Goal: Task Accomplishment & Management: Complete application form

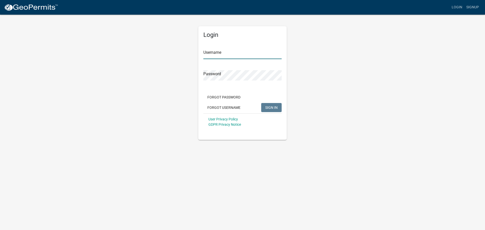
click at [214, 54] on input "Username" at bounding box center [242, 54] width 78 height 10
type input "[EMAIL_ADDRESS][DOMAIN_NAME]"
click at [261, 103] on button "SIGN IN" at bounding box center [271, 107] width 20 height 9
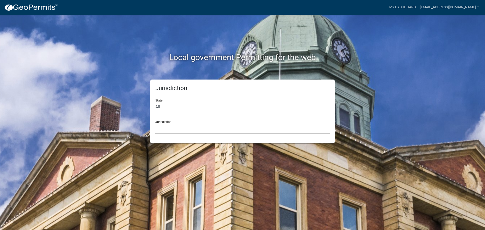
click at [188, 111] on select "All [US_STATE] [US_STATE] [US_STATE] [US_STATE] [US_STATE] [US_STATE] [US_STATE…" at bounding box center [242, 107] width 174 height 10
select select "[US_STATE]"
click at [155, 102] on select "All Colorado Georgia Indiana Iowa Kansas Minnesota Ohio South Carolina Wisconsin" at bounding box center [242, 107] width 174 height 10
click at [171, 128] on select "City of Charlestown, Indiana City of Jeffersonville, Indiana City of Logansport…" at bounding box center [242, 128] width 174 height 10
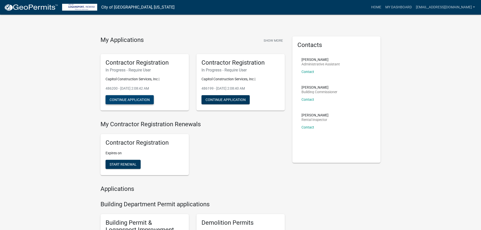
click at [138, 101] on button "Continue Application" at bounding box center [129, 99] width 48 height 9
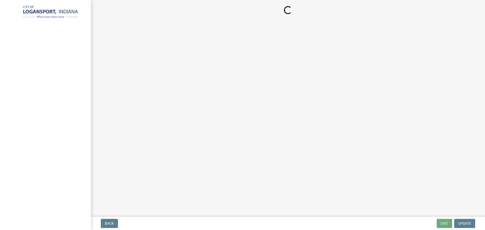
select select "IN"
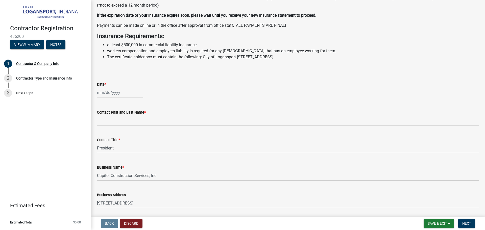
scroll to position [101, 0]
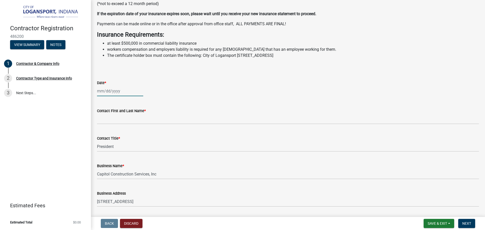
click at [104, 96] on div at bounding box center [120, 91] width 46 height 10
select select "10"
select select "2025"
click at [117, 122] on div "1" at bounding box center [118, 118] width 8 height 8
type input "10/01/2025"
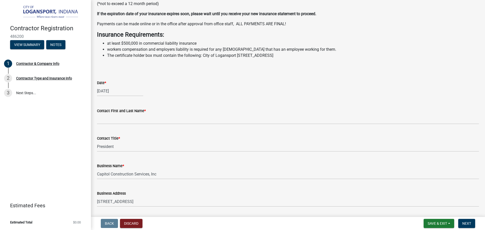
click at [103, 96] on div "10/01/2025" at bounding box center [120, 91] width 46 height 10
select select "10"
select select "2025"
click at [103, 130] on div "6" at bounding box center [102, 126] width 8 height 8
type input "10/06/2025"
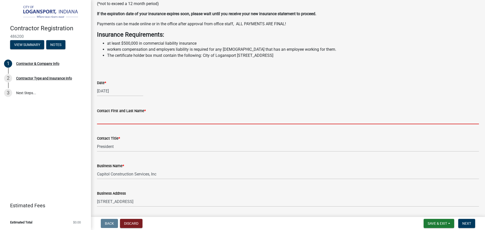
click at [103, 124] on input "Contact First and Last Name *" at bounding box center [288, 119] width 382 height 10
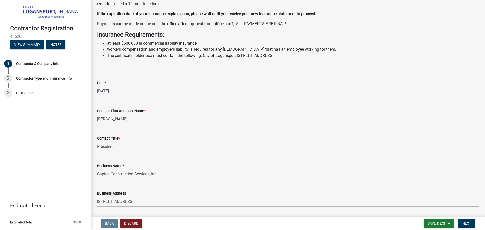
drag, startPoint x: 128, startPoint y: 128, endPoint x: 70, endPoint y: 128, distance: 58.1
click at [70, 128] on div "Contractor Registration 486200 View Summary Notes 1 Contractor & Company Info 2…" at bounding box center [242, 115] width 485 height 230
type input "Jon Robinson"
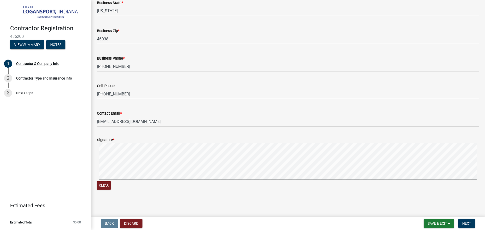
scroll to position [390, 0]
click at [463, 222] on span "Next" at bounding box center [466, 223] width 9 height 4
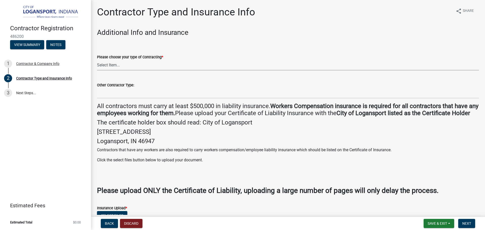
click at [123, 66] on select "Select Item... Plumber General HVAC Other Roofer Tree Service Demolition" at bounding box center [288, 65] width 382 height 10
click at [97, 60] on select "Select Item... Plumber General HVAC Other Roofer Tree Service Demolition" at bounding box center [288, 65] width 382 height 10
select select "03705ffd-7527-4ddb-a600-46f4763bc457"
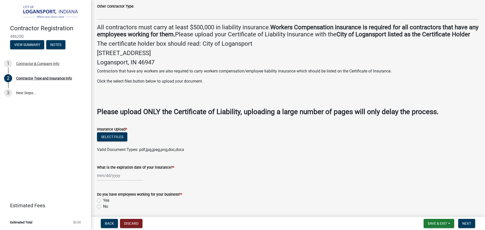
scroll to position [134, 0]
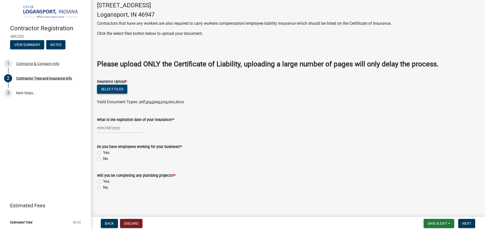
click at [117, 90] on button "Select files" at bounding box center [112, 89] width 30 height 9
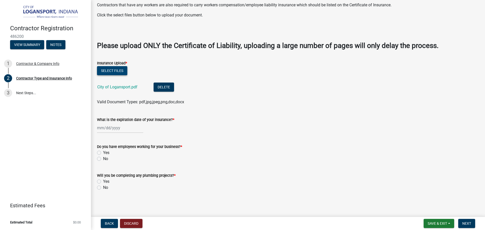
scroll to position [152, 0]
click at [101, 125] on div at bounding box center [120, 128] width 46 height 10
select select "10"
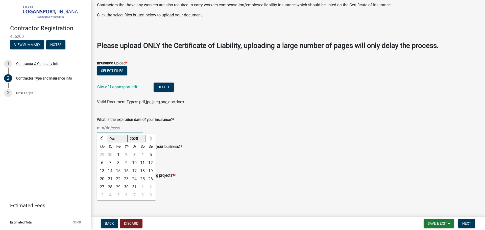
click at [140, 140] on select "1525 1526 1527 1528 1529 1530 1531 1532 1533 1534 1535 1536 1537 1538 1539 1540…" at bounding box center [136, 139] width 18 height 8
select select "2026"
click at [127, 135] on select "1525 1526 1527 1528 1529 1530 1531 1532 1533 1534 1535 1536 1537 1538 1539 1540…" at bounding box center [136, 139] width 18 height 8
click at [123, 154] on div "1" at bounding box center [126, 155] width 8 height 8
type input "10/01/2026"
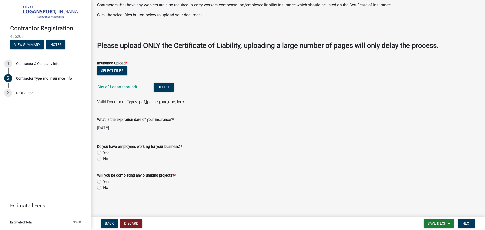
click at [103, 152] on label "Yes" at bounding box center [106, 153] width 6 height 6
click at [103, 152] on input "Yes" at bounding box center [104, 151] width 3 height 3
radio input "true"
click at [103, 187] on label "No" at bounding box center [105, 187] width 5 height 6
click at [103, 187] on input "No" at bounding box center [104, 185] width 3 height 3
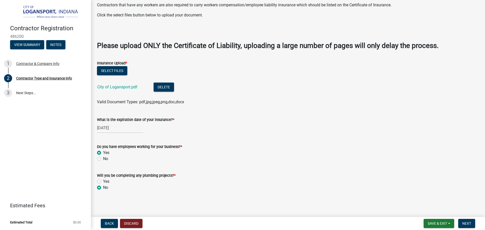
radio input "true"
click at [464, 224] on span "Next" at bounding box center [466, 223] width 9 height 4
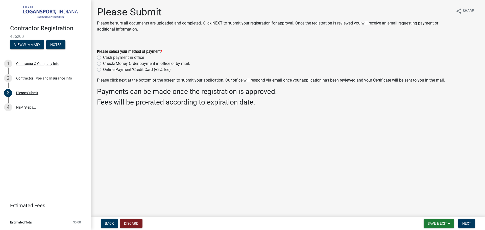
click at [103, 70] on label "Online Payment/Credit Card (+3% fee)" at bounding box center [137, 70] width 68 height 6
click at [103, 70] on input "Online Payment/Credit Card (+3% fee)" at bounding box center [104, 68] width 3 height 3
radio input "true"
click at [469, 225] on span "Next" at bounding box center [466, 223] width 9 height 4
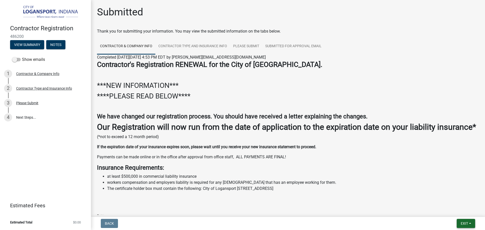
click at [466, 221] on span "Exit" at bounding box center [463, 223] width 7 height 4
click at [451, 210] on button "Save & Exit" at bounding box center [454, 210] width 40 height 12
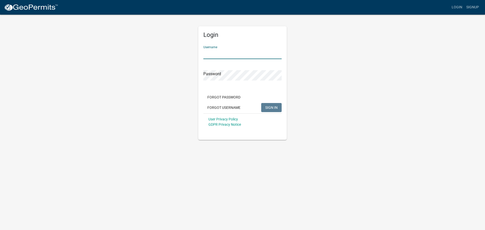
click at [228, 54] on input "Username" at bounding box center [242, 54] width 78 height 10
type input "[EMAIL_ADDRESS][DOMAIN_NAME]"
